Goal: Information Seeking & Learning: Learn about a topic

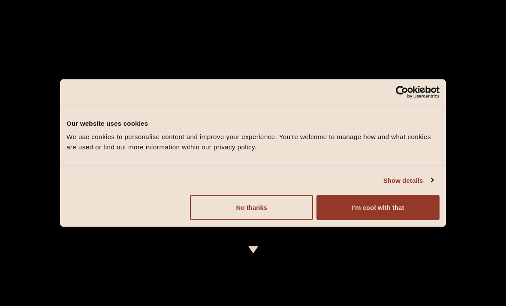
click at [374, 208] on button "I'm cool with that" at bounding box center [377, 207] width 123 height 25
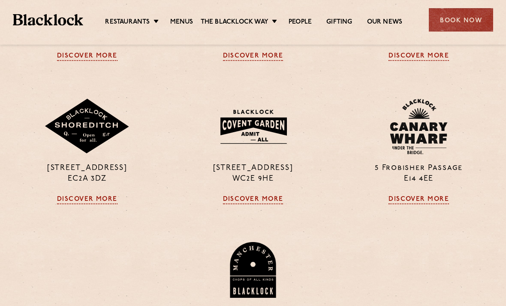
scroll to position [693, 0]
click at [266, 204] on link "Discover More" at bounding box center [253, 199] width 60 height 9
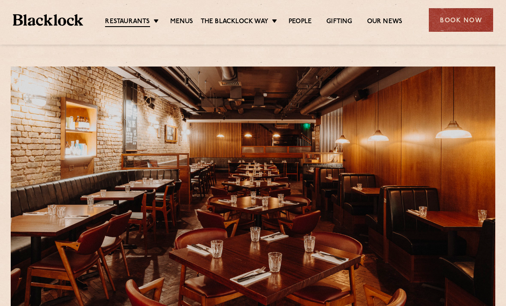
click at [189, 12] on div "Restaurants Soho City Shoreditch Covent Garden Canary Wharf Manchester Birmingh…" at bounding box center [253, 19] width 506 height 38
click at [186, 20] on link "Menus" at bounding box center [181, 22] width 23 height 9
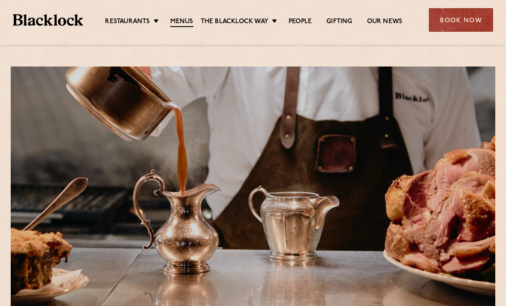
click at [0, 0] on link "[GEOGRAPHIC_DATA]" at bounding box center [0, 0] width 0 height 0
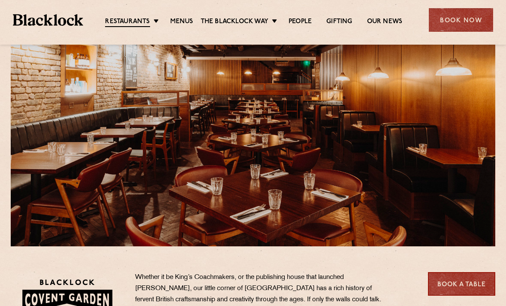
scroll to position [62, 0]
click at [183, 11] on div "Restaurants [GEOGRAPHIC_DATA] [GEOGRAPHIC_DATA] [GEOGRAPHIC_DATA] [GEOGRAPHIC_D…" at bounding box center [253, 19] width 506 height 38
click at [177, 15] on ul "Restaurants Soho City Shoreditch Covent Garden Canary Wharf Manchester Birmingh…" at bounding box center [253, 20] width 341 height 14
click at [190, 30] on div "Restaurants [GEOGRAPHIC_DATA] [GEOGRAPHIC_DATA] [GEOGRAPHIC_DATA] [GEOGRAPHIC_D…" at bounding box center [253, 19] width 506 height 38
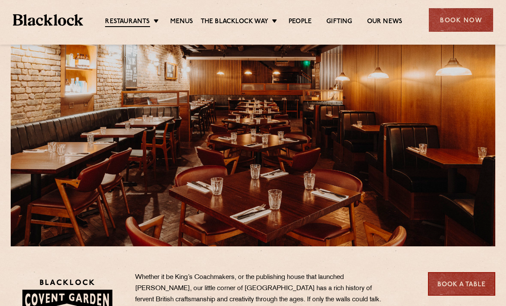
click at [193, 8] on div "Restaurants [GEOGRAPHIC_DATA] [GEOGRAPHIC_DATA] [GEOGRAPHIC_DATA] [GEOGRAPHIC_D…" at bounding box center [253, 19] width 506 height 38
click at [192, 18] on link "Menus" at bounding box center [181, 22] width 23 height 9
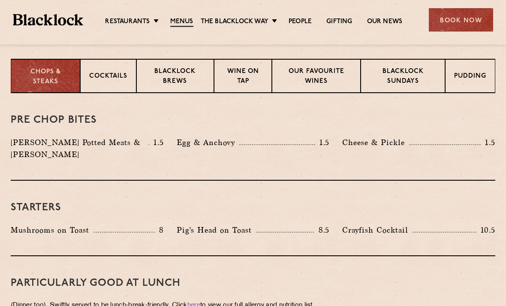
scroll to position [338, 0]
click at [321, 77] on p "Our favourite wines" at bounding box center [316, 77] width 71 height 20
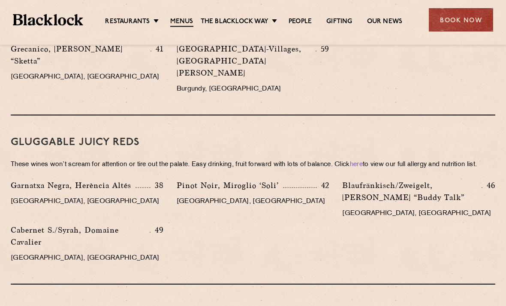
scroll to position [861, 0]
click at [323, 60] on div "Mâcon-Villages, Famille Paquet 59 Burgundy, France" at bounding box center [253, 71] width 166 height 57
click at [227, 203] on div "Garnatxa Negra, Herència Altés 38 Terra Alta, Spain Pinot Noir, Miroglio ‘Soli’…" at bounding box center [252, 223] width 497 height 89
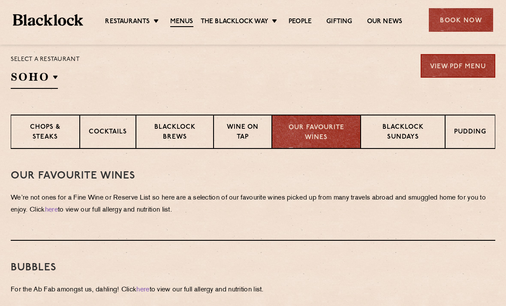
scroll to position [283, 0]
click at [246, 123] on p "Wine on Tap" at bounding box center [242, 132] width 40 height 20
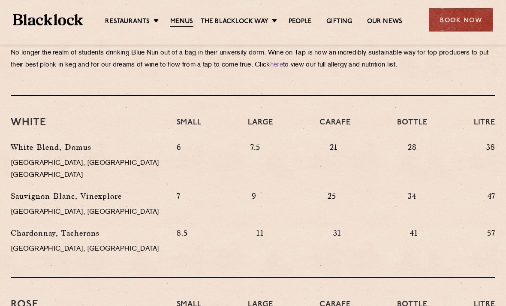
scroll to position [428, 0]
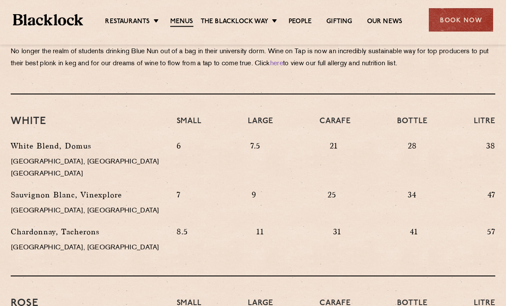
click at [276, 13] on ul "Restaurants Soho City Shoreditch Covent Garden Canary Wharf Manchester Birmingh…" at bounding box center [253, 20] width 341 height 14
click at [257, 148] on p "7.5" at bounding box center [255, 162] width 10 height 45
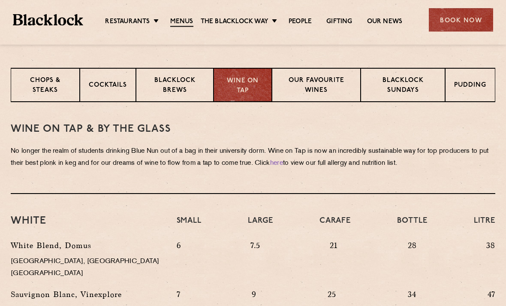
scroll to position [329, 0]
click at [184, 88] on p "Blacklock Brews" at bounding box center [175, 86] width 60 height 20
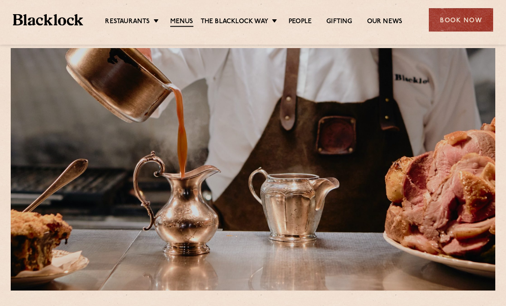
scroll to position [0, 0]
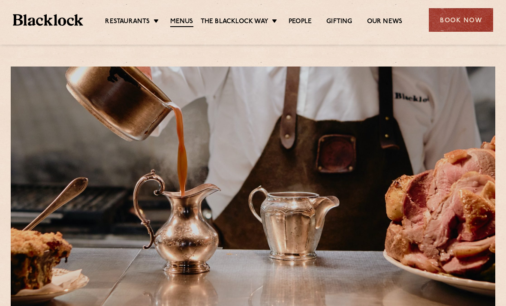
click at [0, 0] on link "Pre & Post Theatre" at bounding box center [0, 0] width 0 height 0
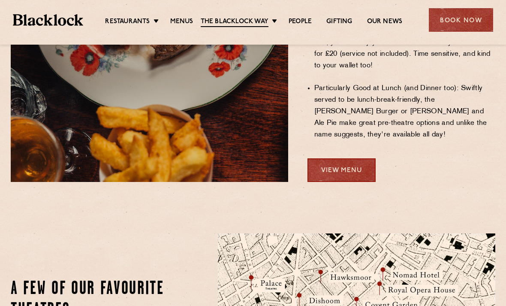
scroll to position [696, 0]
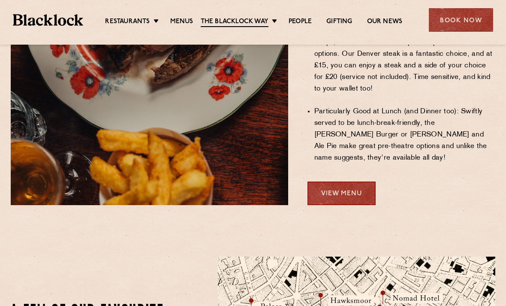
click at [357, 181] on link "View Menu" at bounding box center [341, 193] width 68 height 24
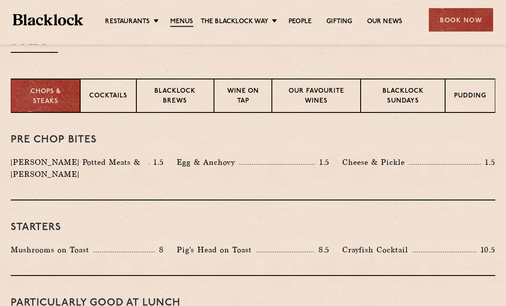
scroll to position [318, 0]
click at [120, 97] on p "Cocktails" at bounding box center [108, 96] width 38 height 11
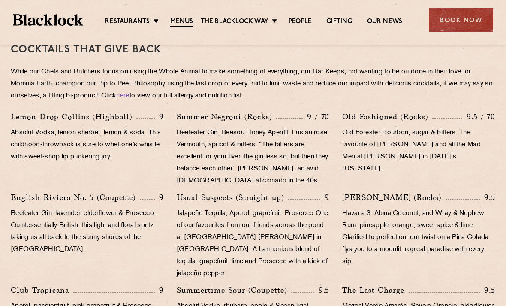
scroll to position [408, 0]
